Goal: Task Accomplishment & Management: Manage account settings

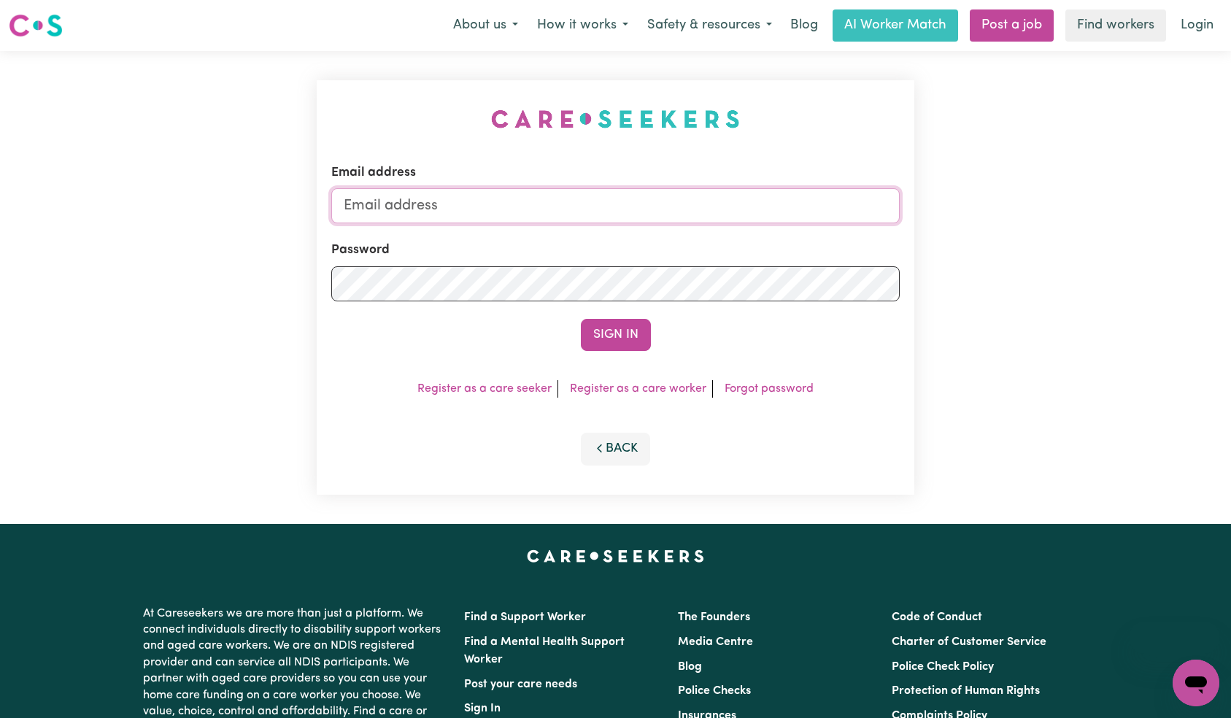
click at [637, 199] on input "Email address" at bounding box center [615, 205] width 569 height 35
type input "[EMAIL_ADDRESS][DOMAIN_NAME]"
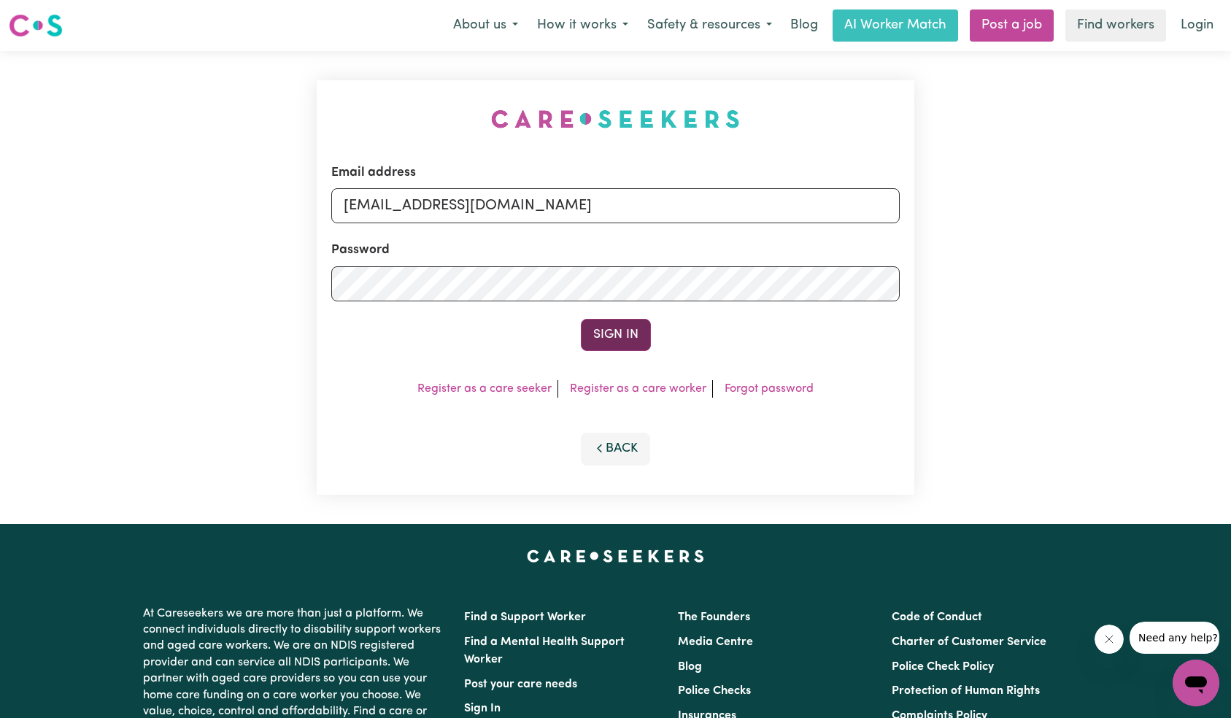
click at [623, 339] on button "Sign In" at bounding box center [616, 335] width 70 height 32
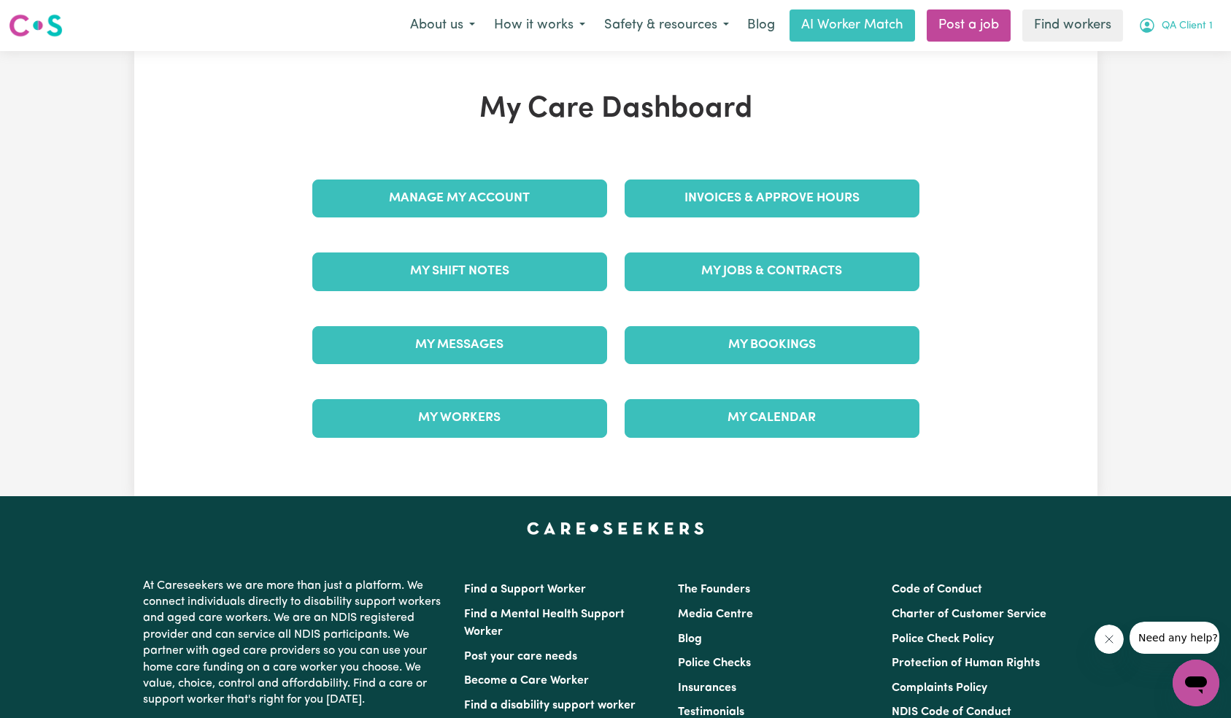
click at [1191, 9] on div "About us How it works Safety & resources Blog AI Worker Match Post a job Find w…" at bounding box center [810, 25] width 821 height 32
click at [1182, 19] on span "QA Client 1" at bounding box center [1186, 26] width 51 height 16
click at [1176, 95] on link "Logout" at bounding box center [1163, 84] width 115 height 28
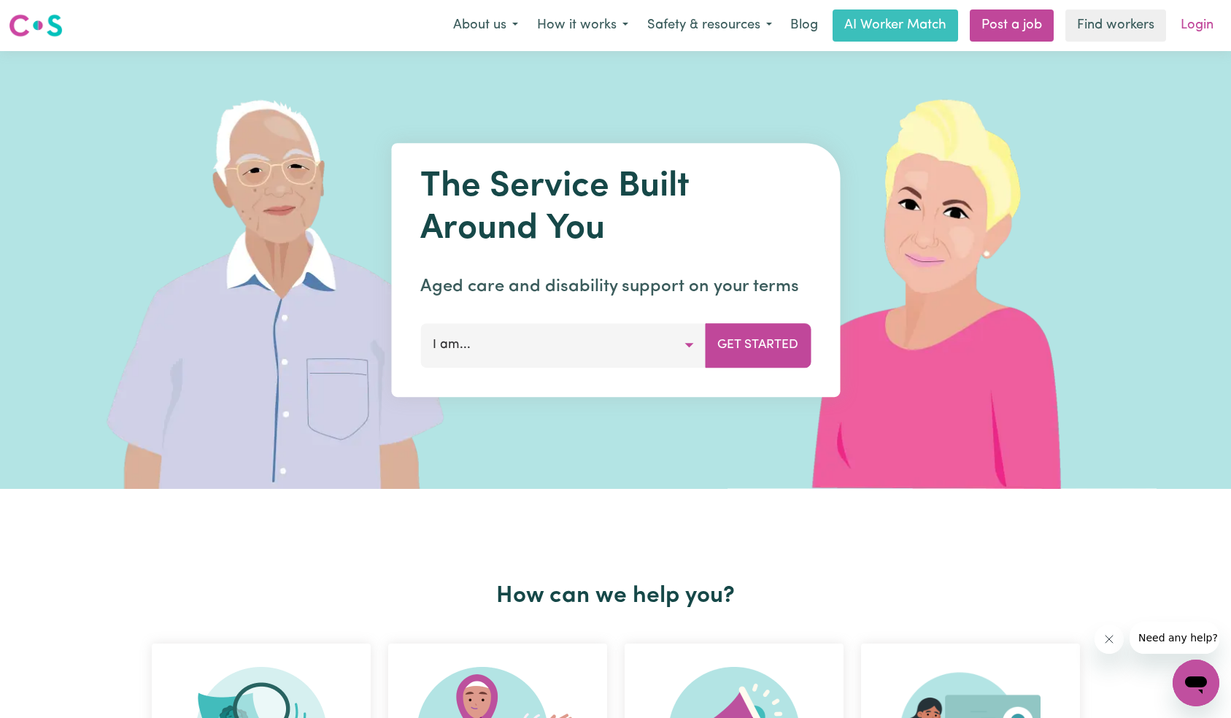
click at [1193, 20] on link "Login" at bounding box center [1197, 25] width 50 height 32
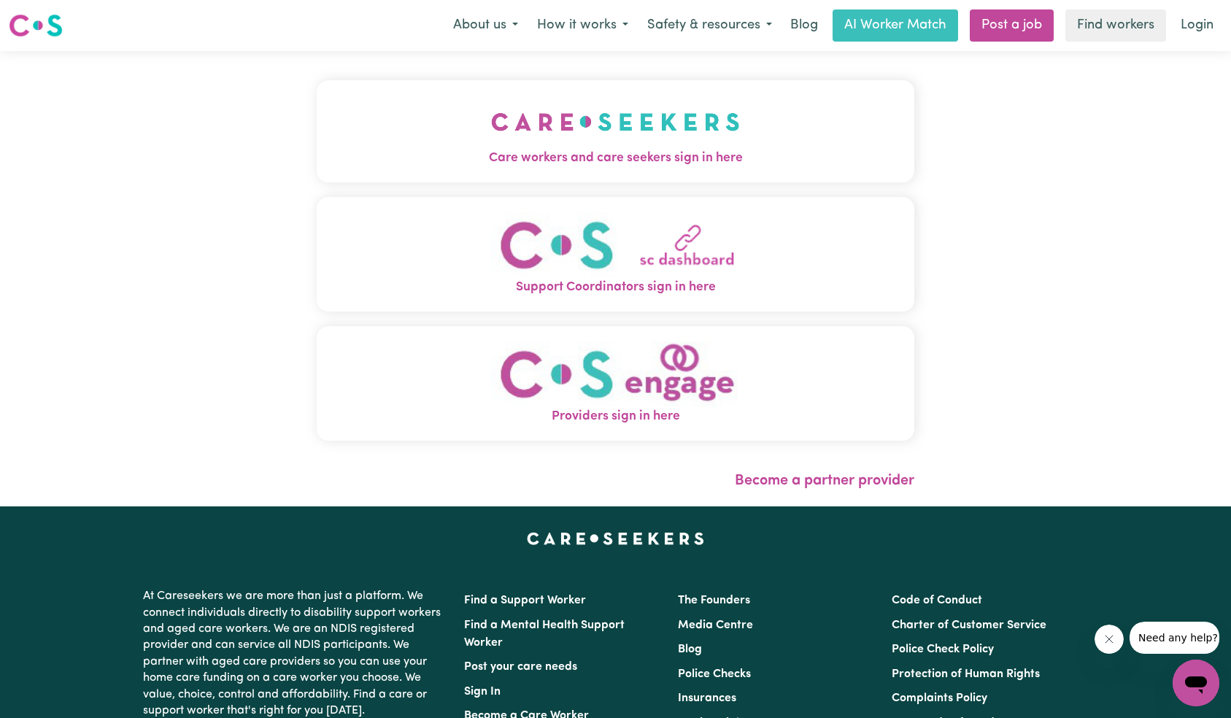
click at [491, 115] on img "Care workers and care seekers sign in here" at bounding box center [615, 122] width 249 height 54
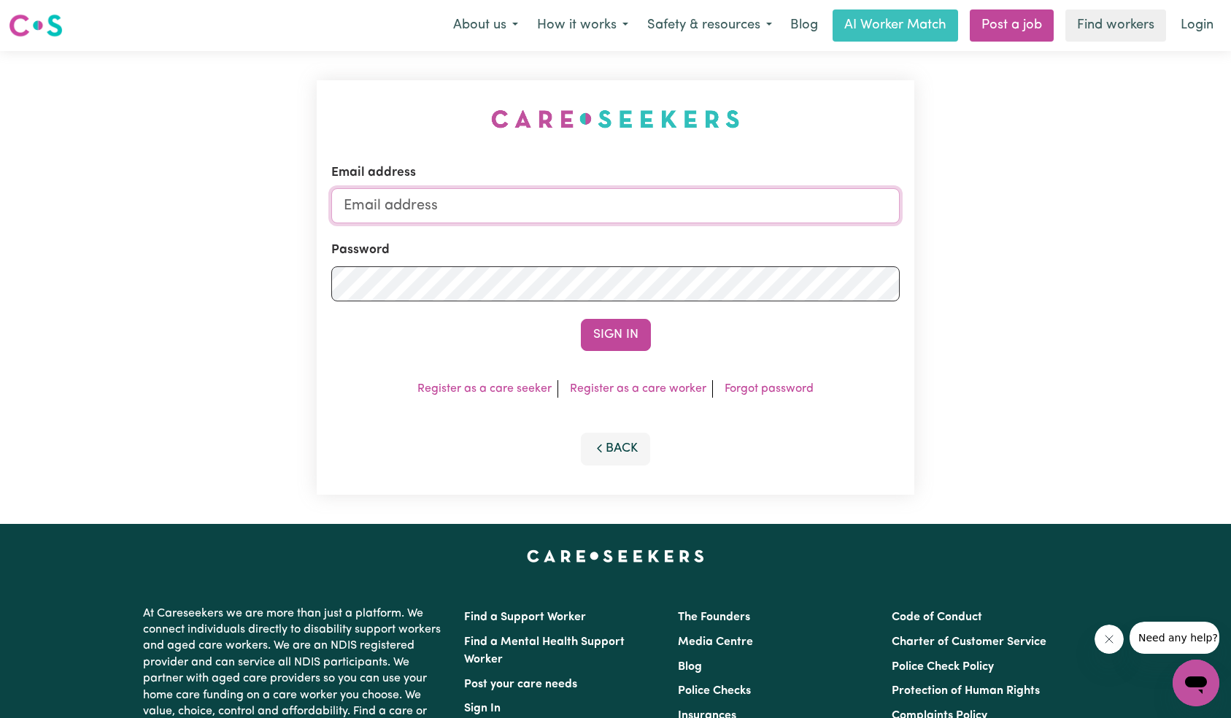
click at [579, 213] on input "Email address" at bounding box center [615, 205] width 569 height 35
click at [487, 206] on input "qa" at bounding box center [615, 205] width 569 height 35
type input "[EMAIL_ADDRESS][DOMAIN_NAME]"
click at [608, 322] on button "Sign In" at bounding box center [616, 335] width 70 height 32
